Goal: Obtain resource: Download file/media

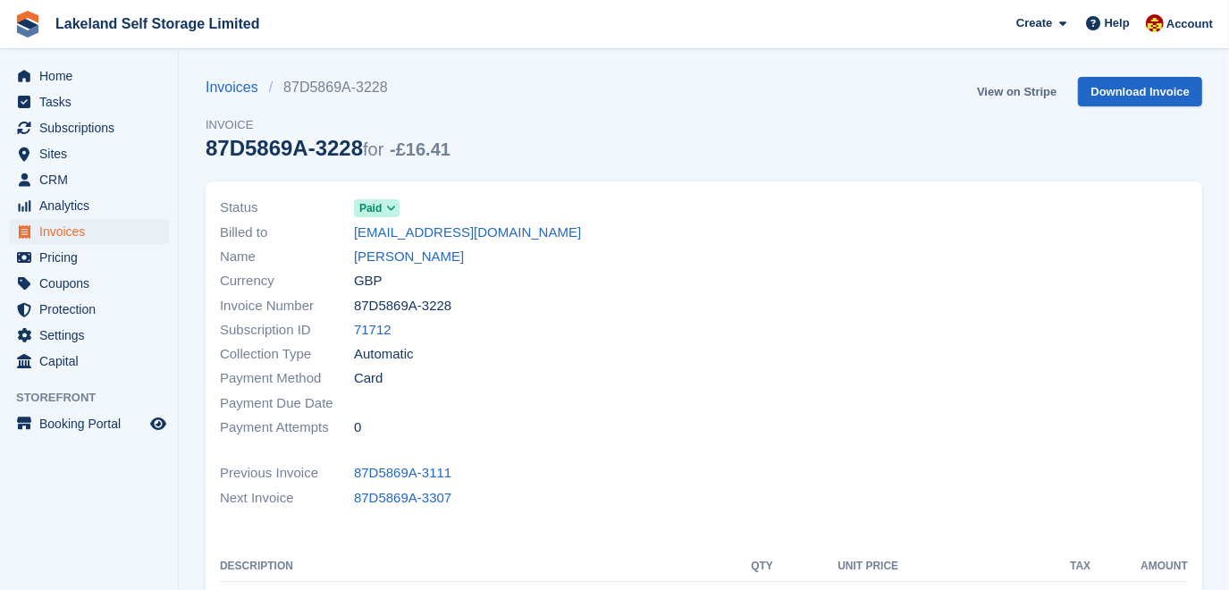
click at [1003, 94] on link "View on Stripe" at bounding box center [1016, 91] width 94 height 29
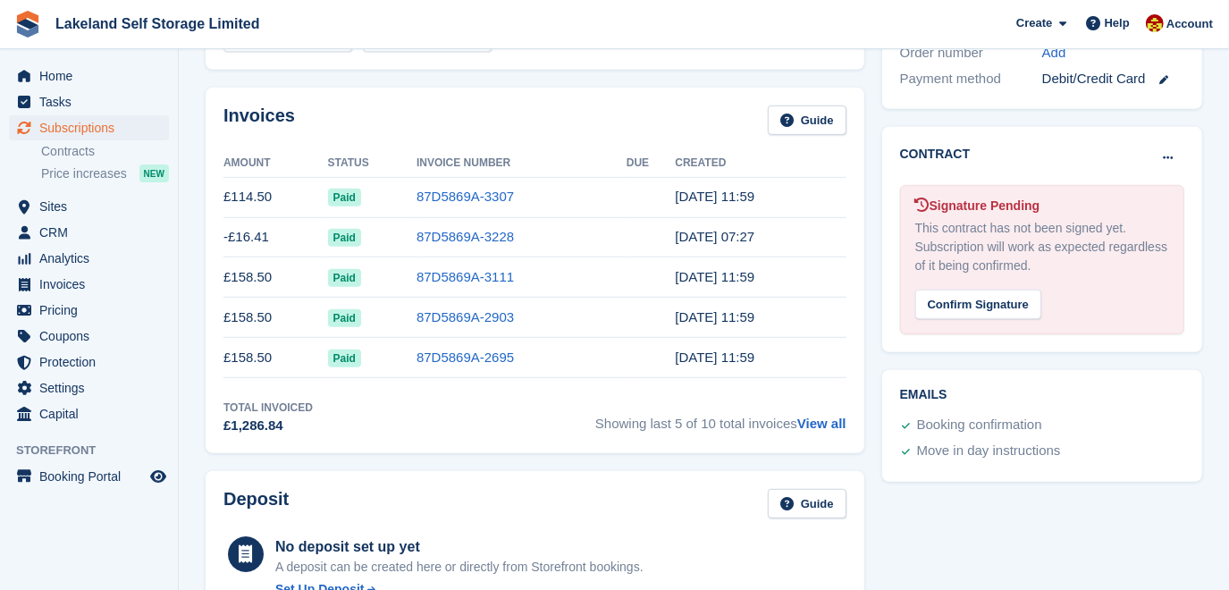
scroll to position [568, 0]
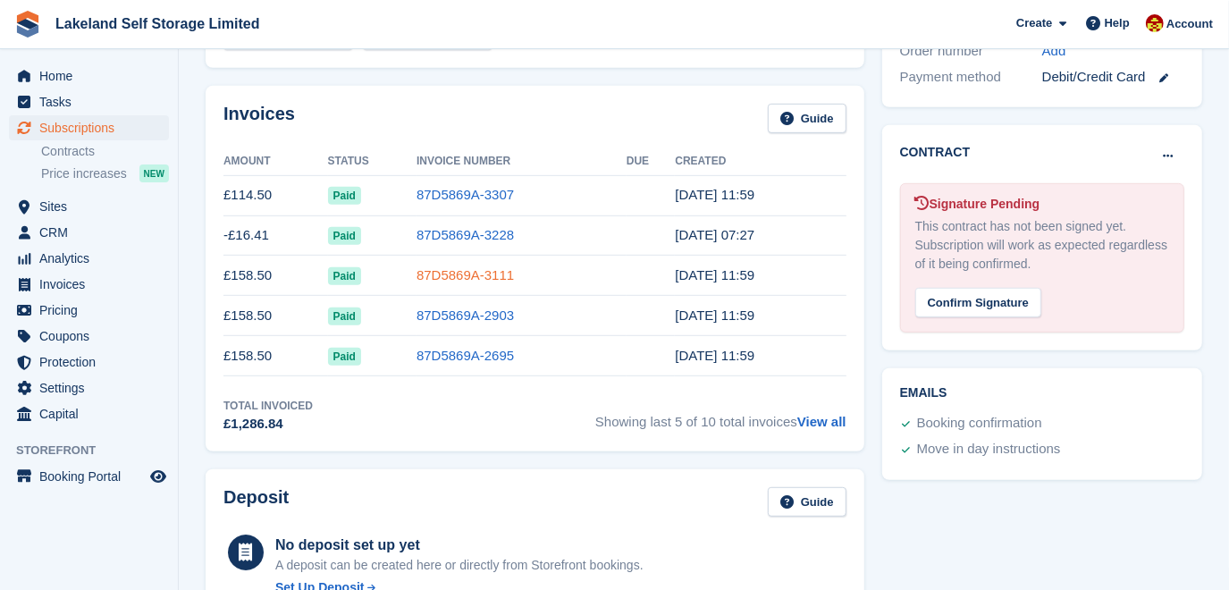
click at [441, 275] on link "87D5869A-3111" at bounding box center [464, 274] width 97 height 15
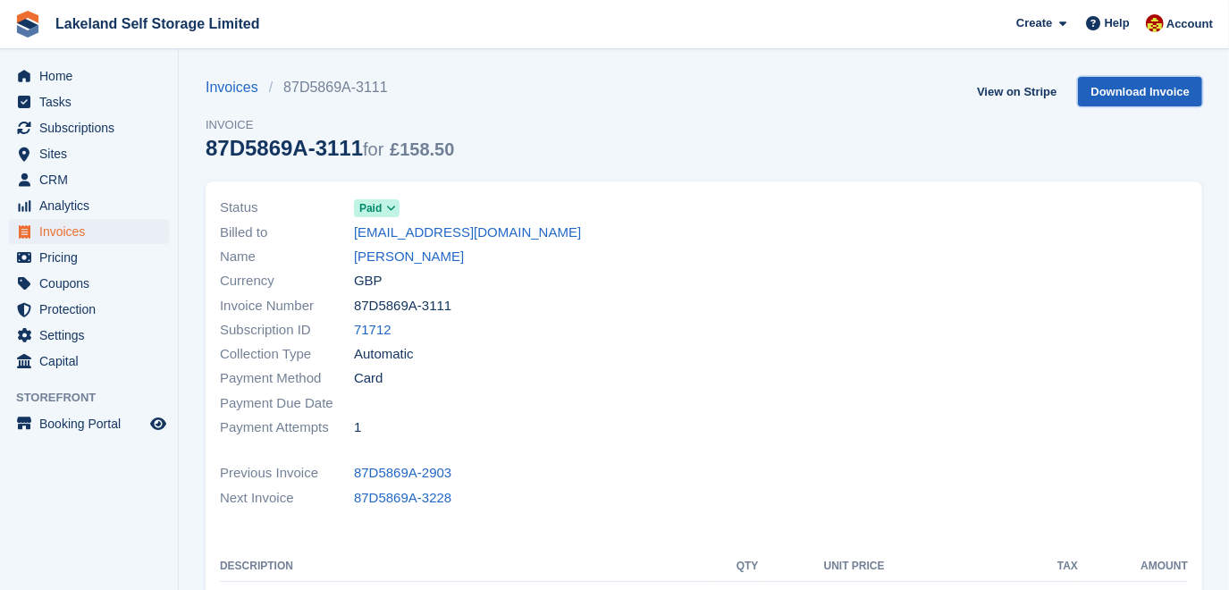
click at [1164, 91] on link "Download Invoice" at bounding box center [1140, 91] width 124 height 29
click at [1017, 96] on link "View on Stripe" at bounding box center [1016, 91] width 94 height 29
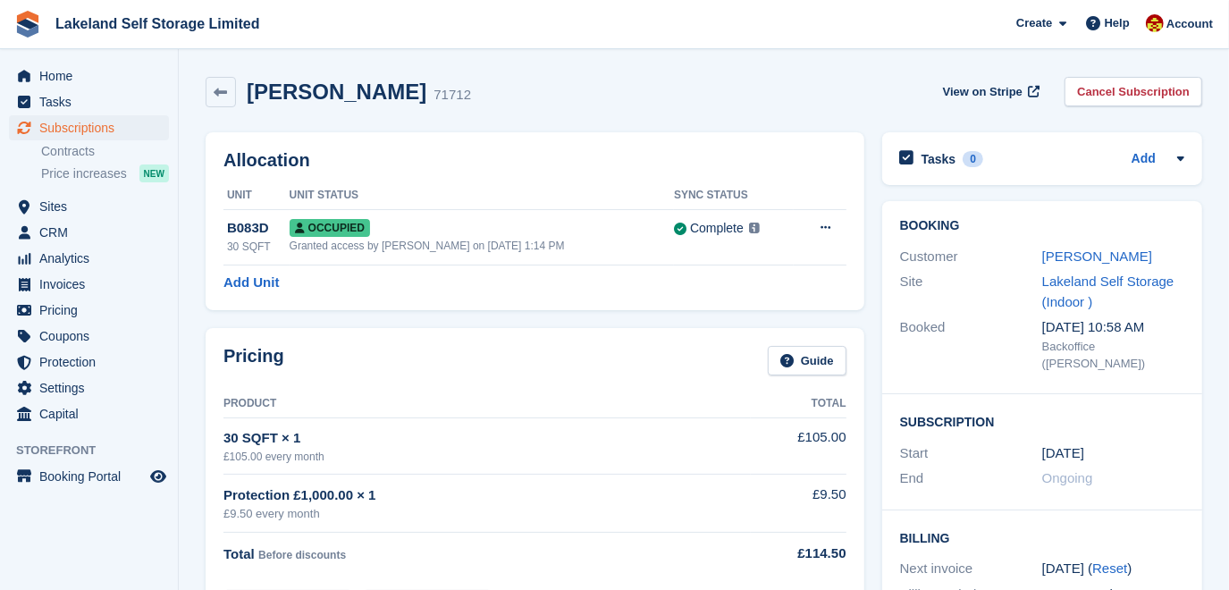
scroll to position [568, 0]
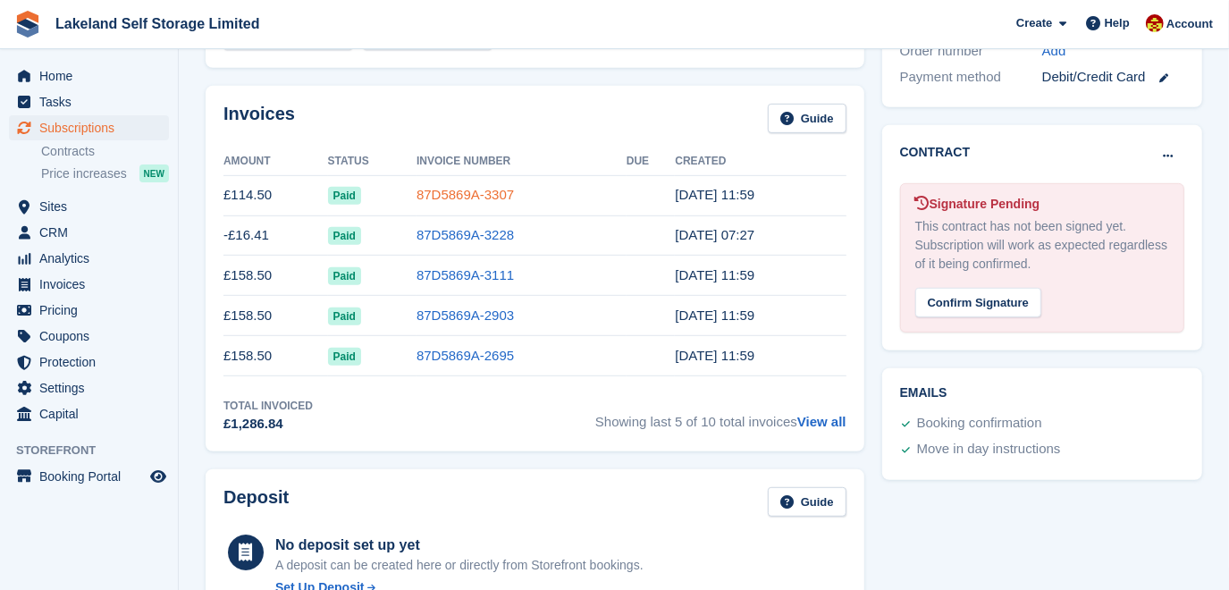
click at [443, 192] on link "87D5869A-3307" at bounding box center [464, 194] width 97 height 15
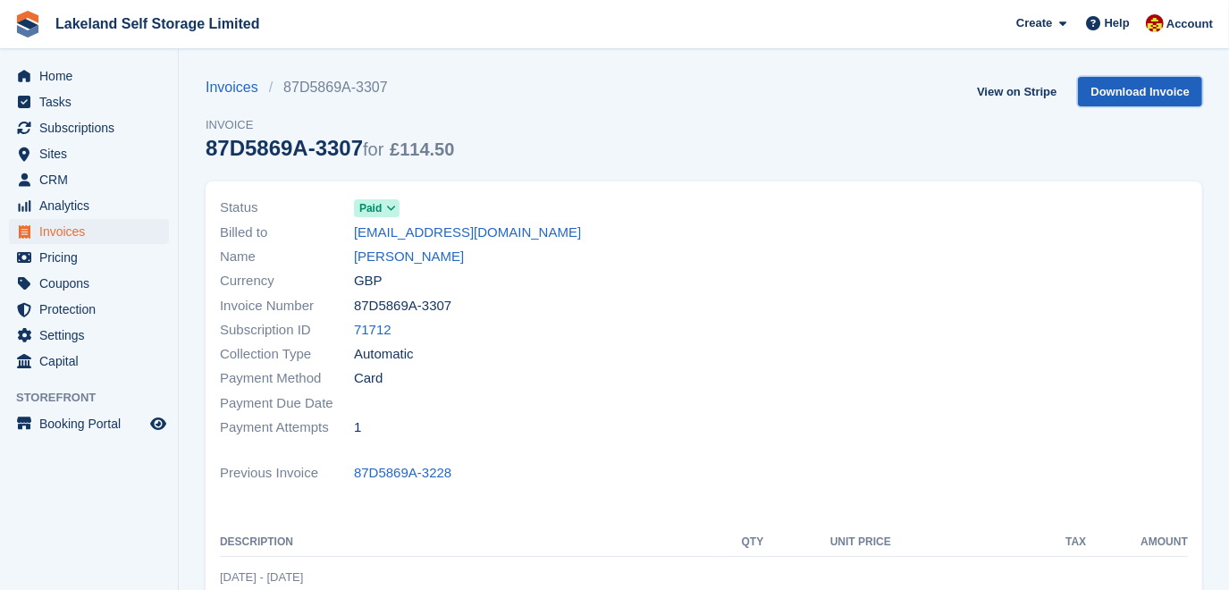
click at [1104, 95] on link "Download Invoice" at bounding box center [1140, 91] width 124 height 29
